Goal: Navigation & Orientation: Find specific page/section

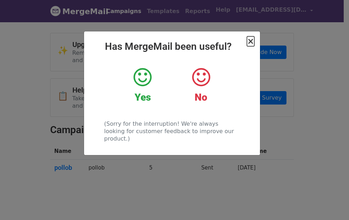
click at [250, 42] on span "×" at bounding box center [250, 41] width 7 height 10
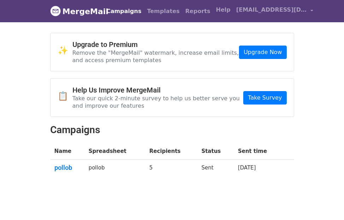
click at [323, 52] on body "MergeMail Campaigns Templates Reports Open Gmail Daily emails left: 50 Help sop…" at bounding box center [172, 106] width 344 height 213
click at [275, 10] on span "[EMAIL_ADDRESS][DOMAIN_NAME]" at bounding box center [271, 10] width 71 height 8
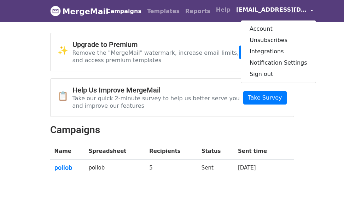
click at [310, 43] on body "MergeMail Campaigns Templates Reports Open Gmail Daily emails left: 50 Help sop…" at bounding box center [172, 106] width 344 height 213
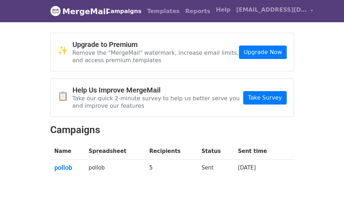
click at [77, 7] on link "MergeMail" at bounding box center [74, 11] width 48 height 15
click at [280, 182] on div "✨ Upgrade to Premium Remove the "MergeMail" watermark, increase email limits, a…" at bounding box center [172, 109] width 255 height 152
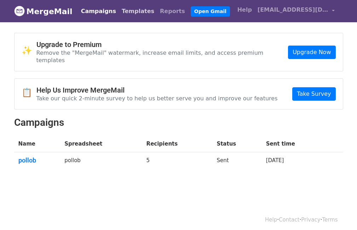
click at [126, 9] on link "Templates" at bounding box center [138, 11] width 38 height 14
click at [125, 10] on link "Templates" at bounding box center [138, 11] width 38 height 14
